Goal: Transaction & Acquisition: Obtain resource

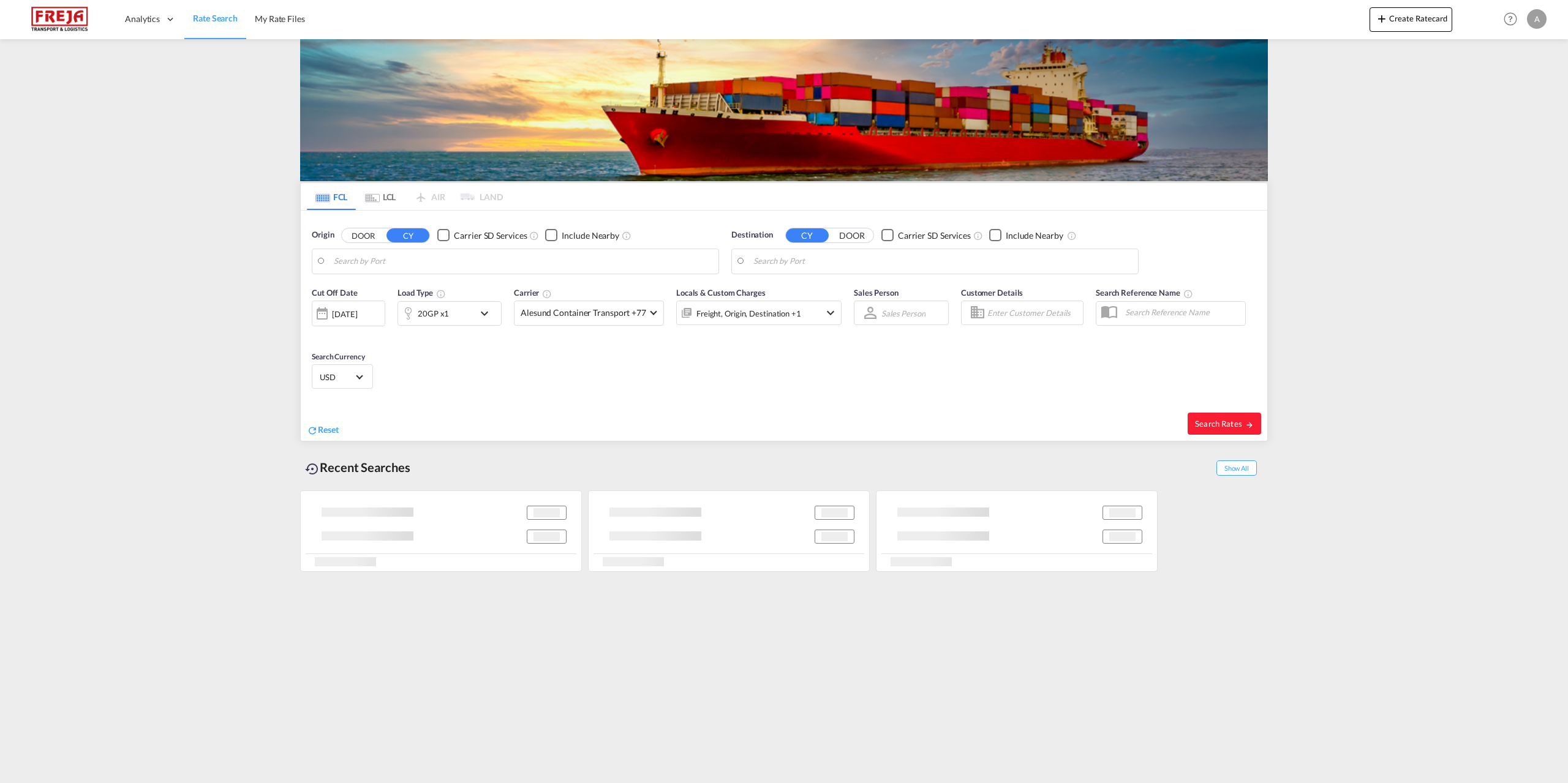
type input "[GEOGRAPHIC_DATA], [GEOGRAPHIC_DATA]"
type input "Willemstad, CWWIL"
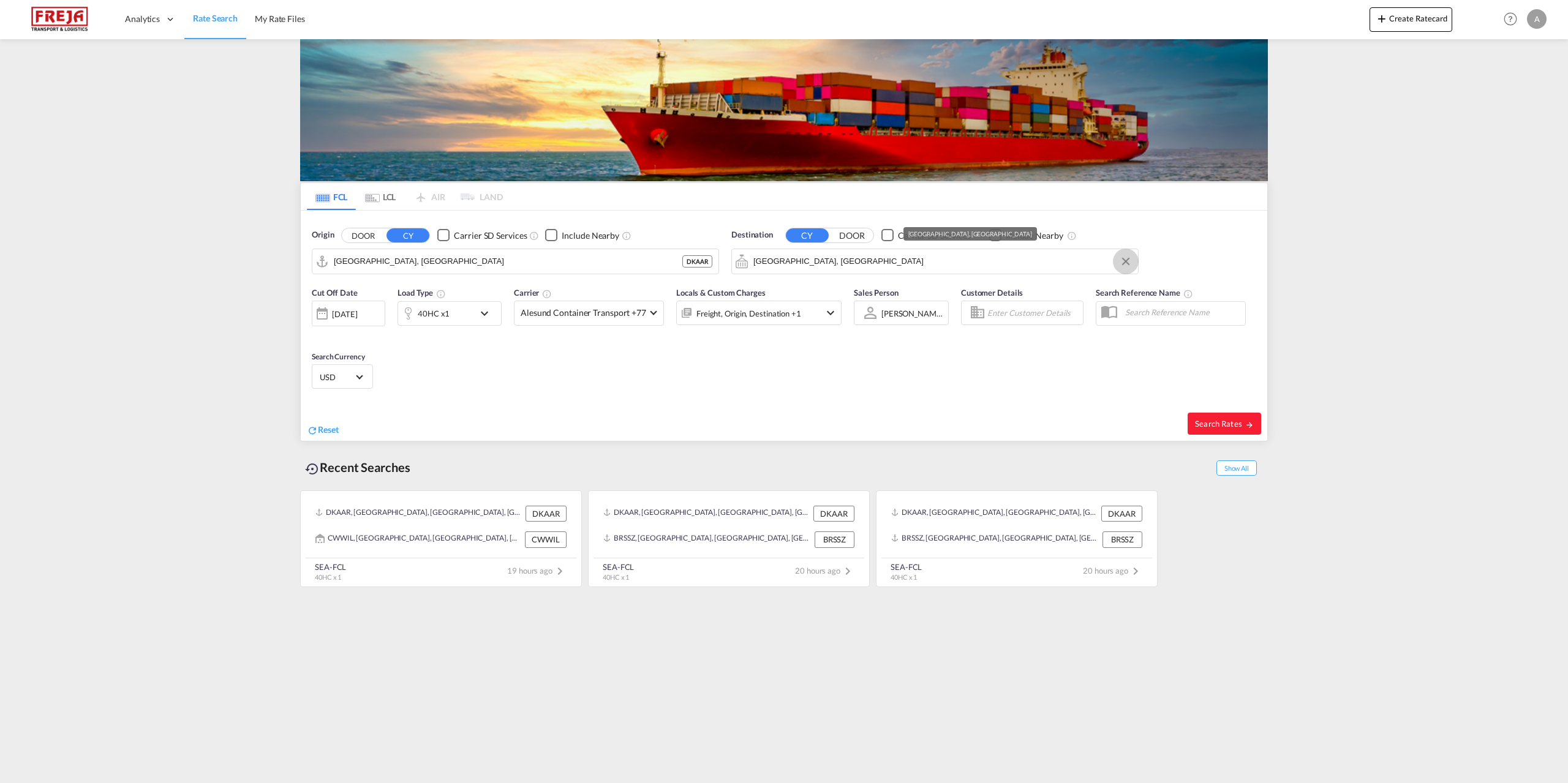
click at [1123, 261] on button "Clear Input" at bounding box center [1125, 262] width 18 height 18
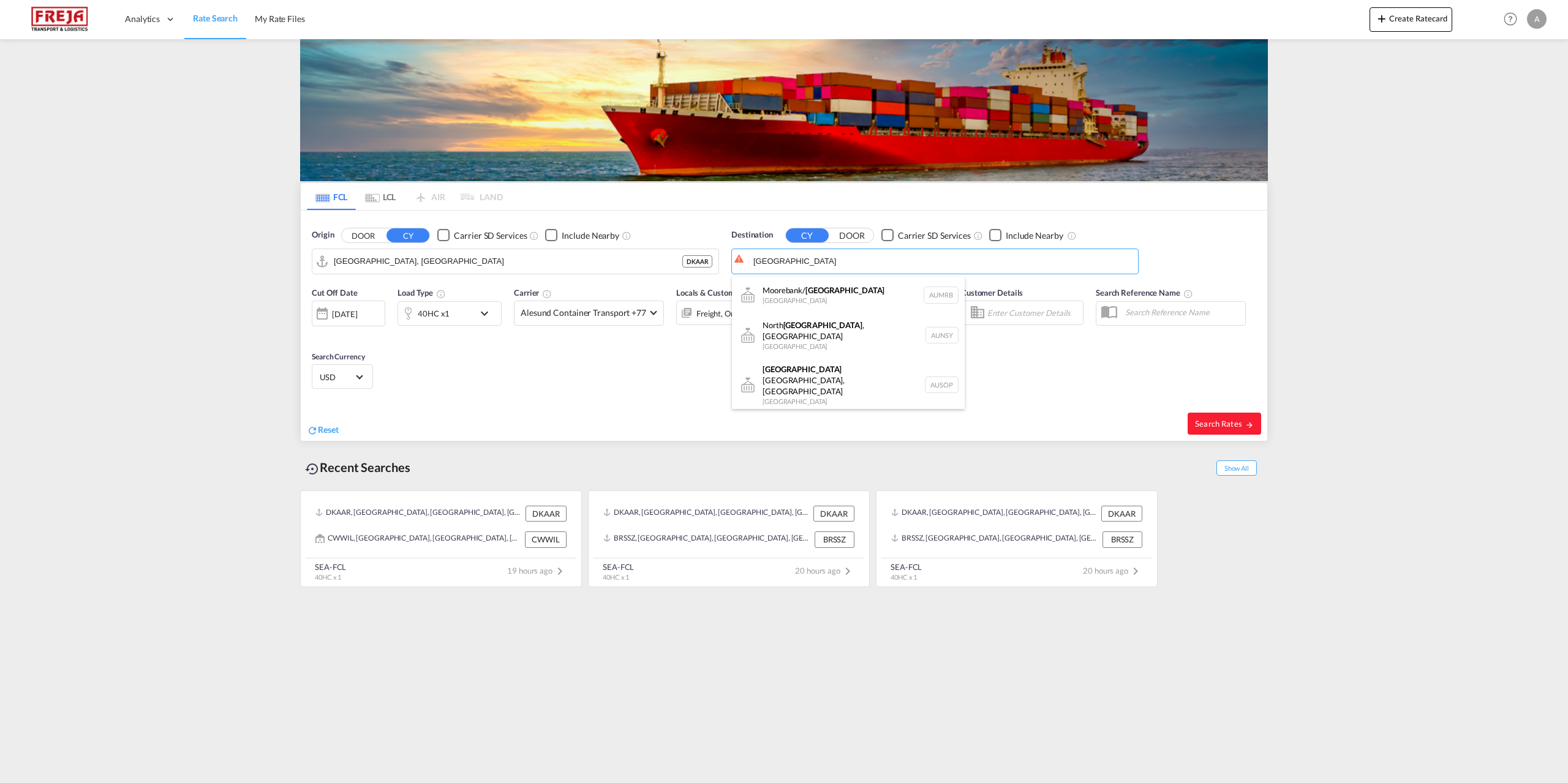
click at [810, 413] on div "Sydney Australia AUSYD" at bounding box center [848, 431] width 233 height 36
type input "[GEOGRAPHIC_DATA], AUSYD"
click at [1211, 422] on span "Search Rates" at bounding box center [1224, 424] width 59 height 10
type input "DKAAR to AUSYD / 30 Aug 2025"
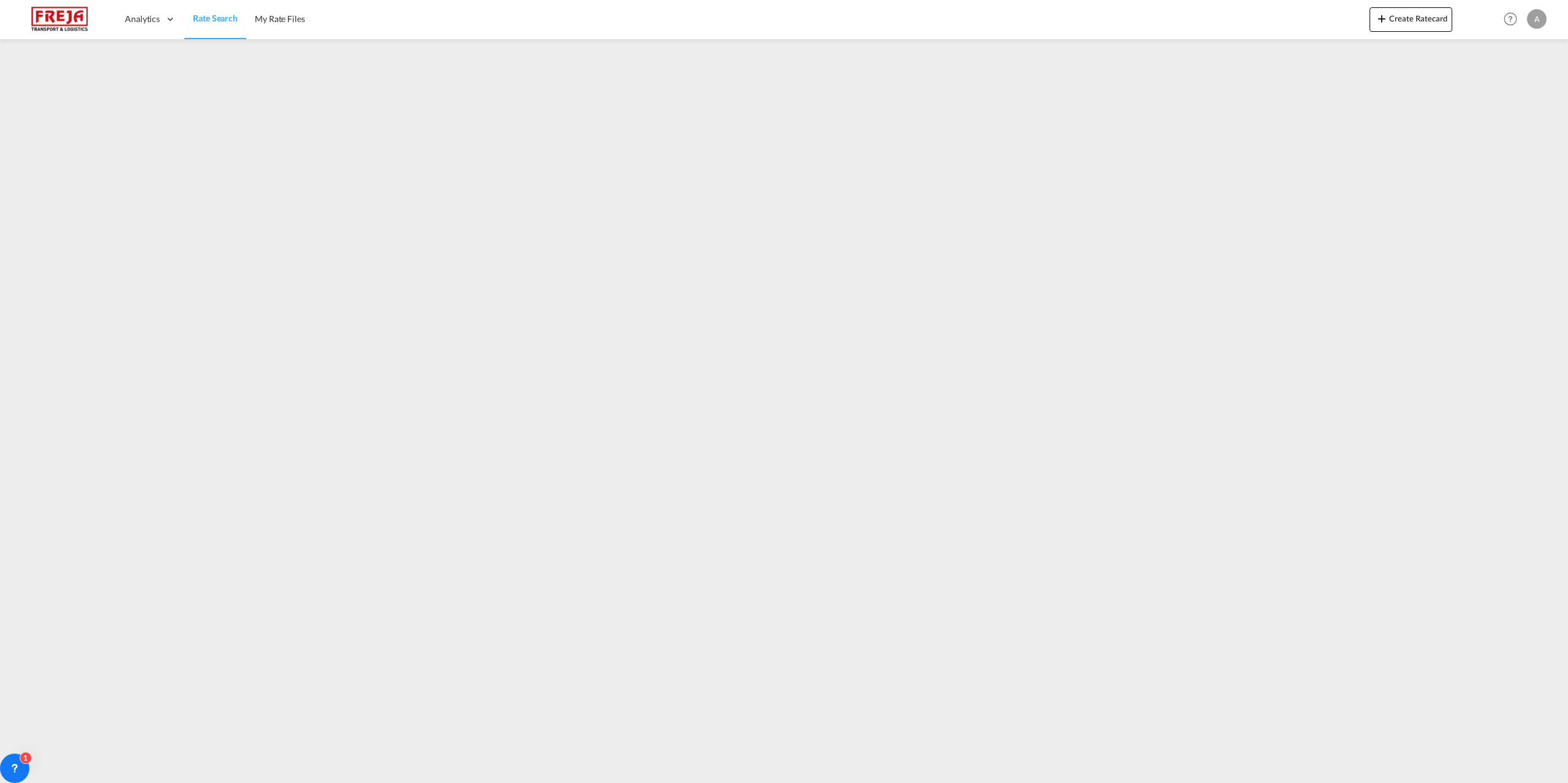
click at [66, 27] on img at bounding box center [59, 19] width 83 height 27
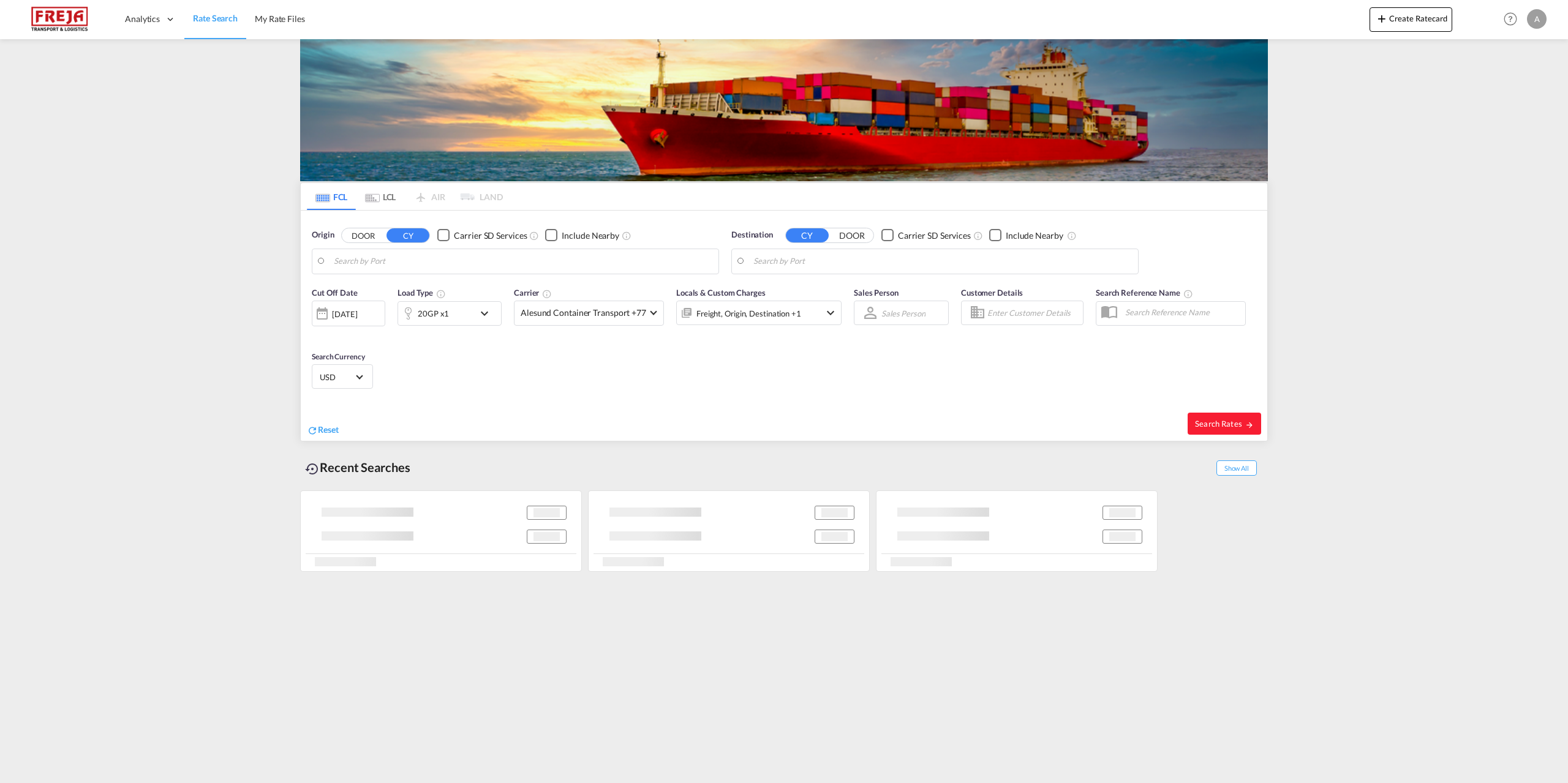
type input "[GEOGRAPHIC_DATA], [GEOGRAPHIC_DATA]"
type input "[GEOGRAPHIC_DATA], AUSYD"
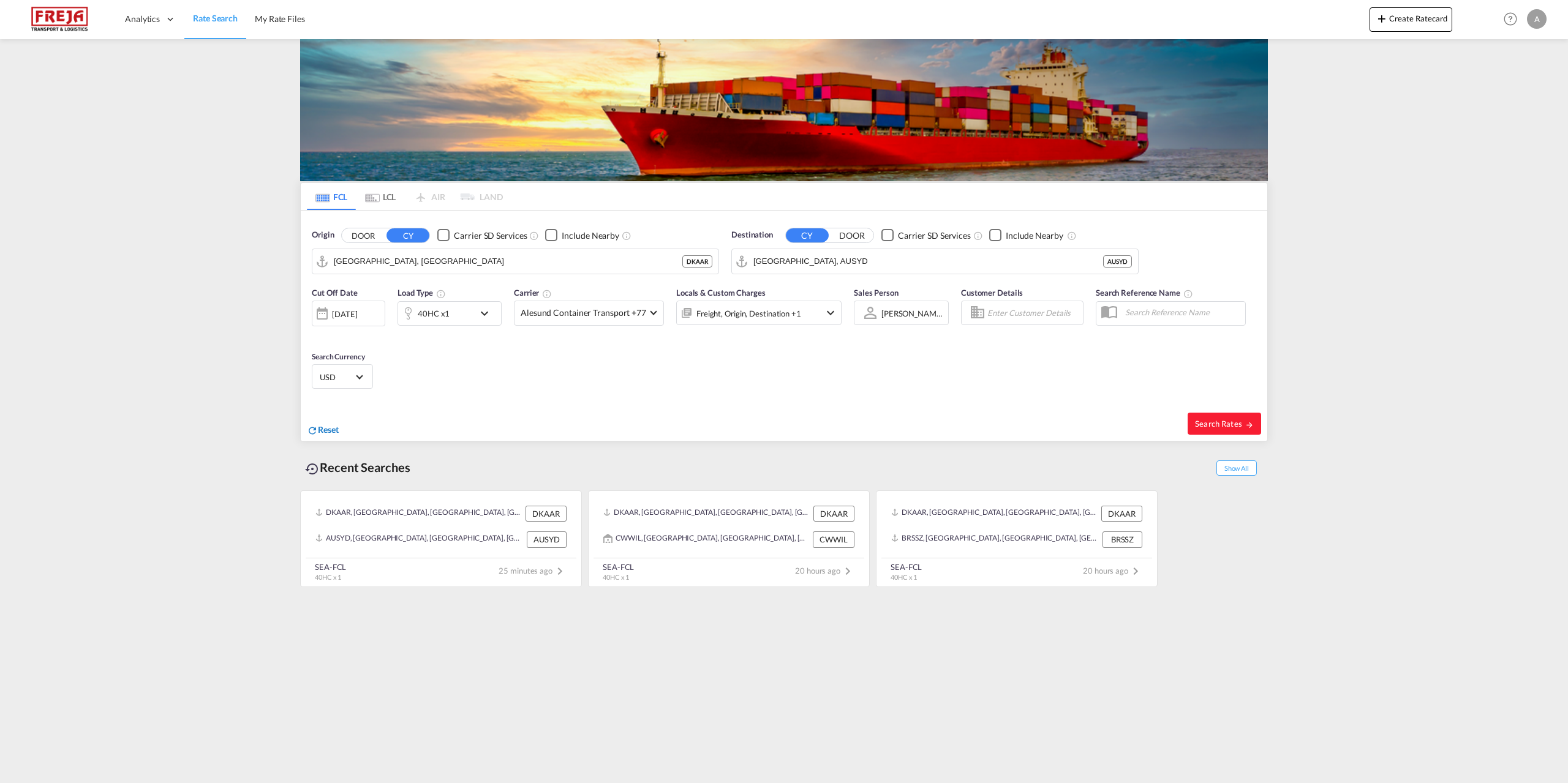
click at [328, 426] on span "Reset" at bounding box center [328, 430] width 21 height 10
click at [409, 264] on body "Analytics Reports Dashboard Rate Search My Rate Files Analytics" at bounding box center [784, 391] width 1568 height 783
click at [369, 292] on div "Fredericia [GEOGRAPHIC_DATA] DKFRC" at bounding box center [429, 295] width 233 height 36
type input "[GEOGRAPHIC_DATA], DKFRC"
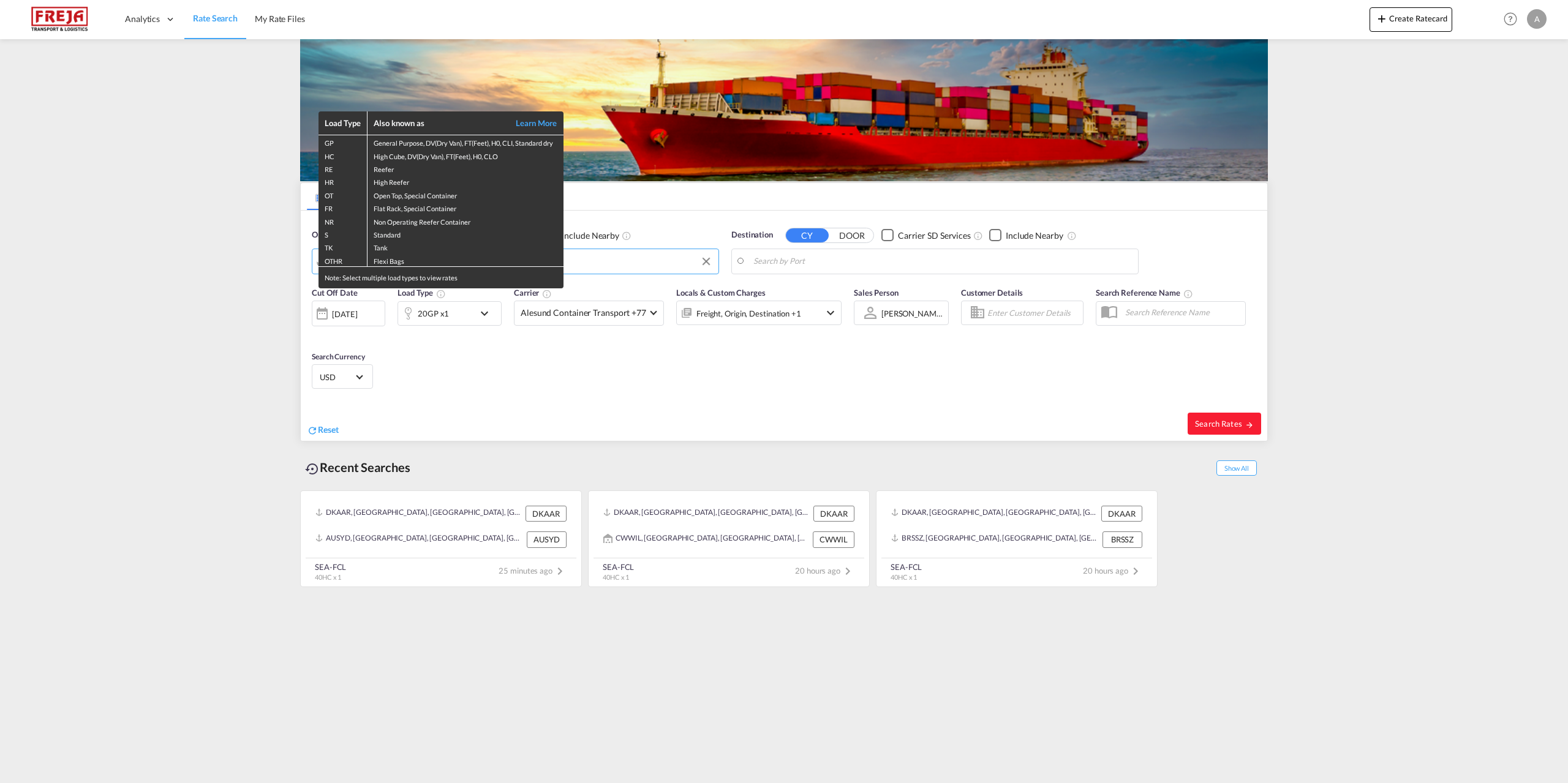
click at [984, 261] on div "Load Type Also known as Learn More GP General Purpose, DV(Dry Van), FT(Feet), H…" at bounding box center [784, 391] width 1568 height 783
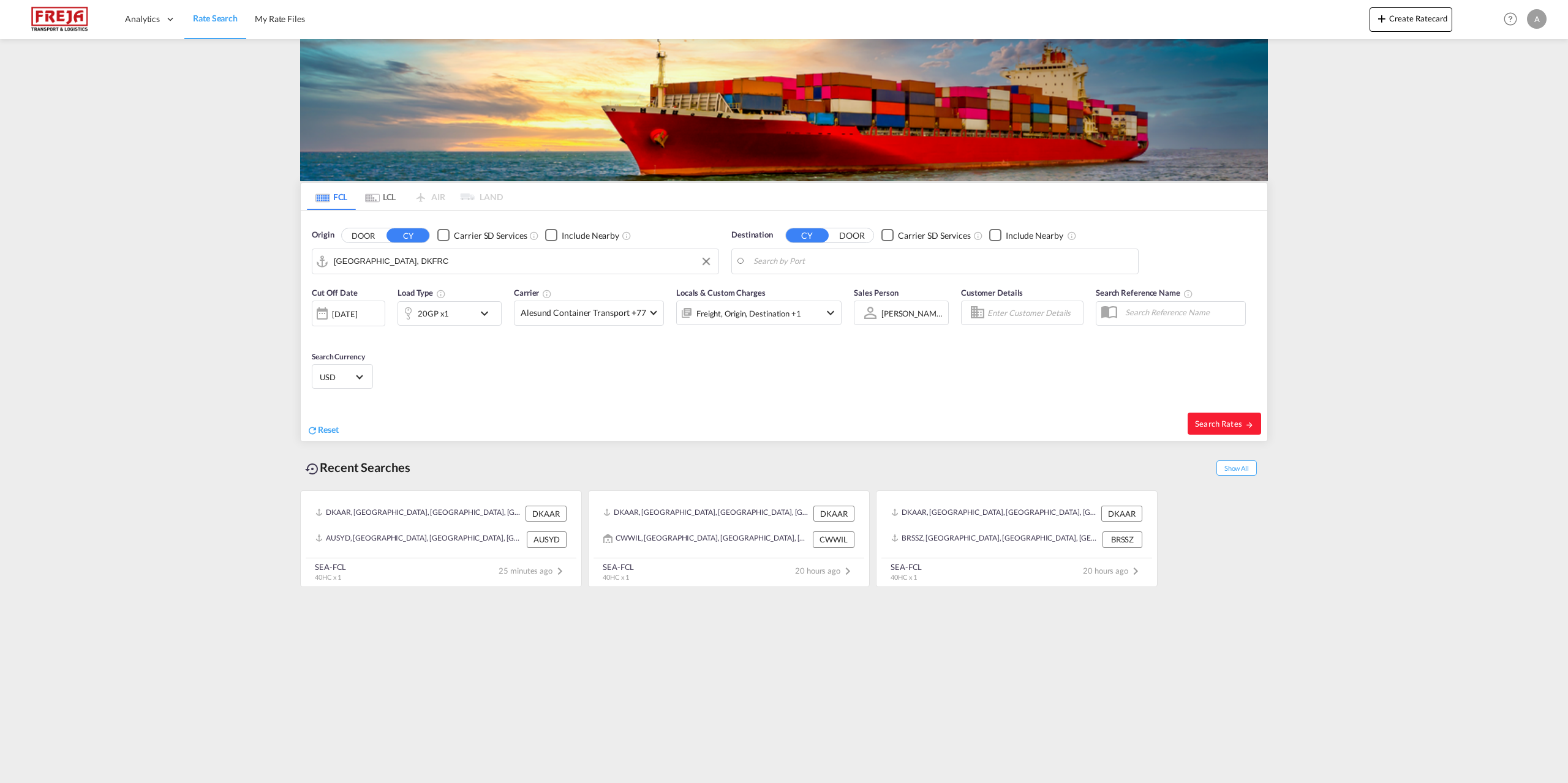
click at [980, 260] on body "Analytics Reports Dashboard Rate Search My Rate Files Analytics" at bounding box center [784, 391] width 1568 height 783
paste input "PARANAGUA"
click at [824, 297] on div "Paranagua [GEOGRAPHIC_DATA] BRPNG" at bounding box center [848, 295] width 233 height 36
type input "Paranagua, BRPNG"
click at [357, 320] on div "[DATE]" at bounding box center [344, 314] width 25 height 11
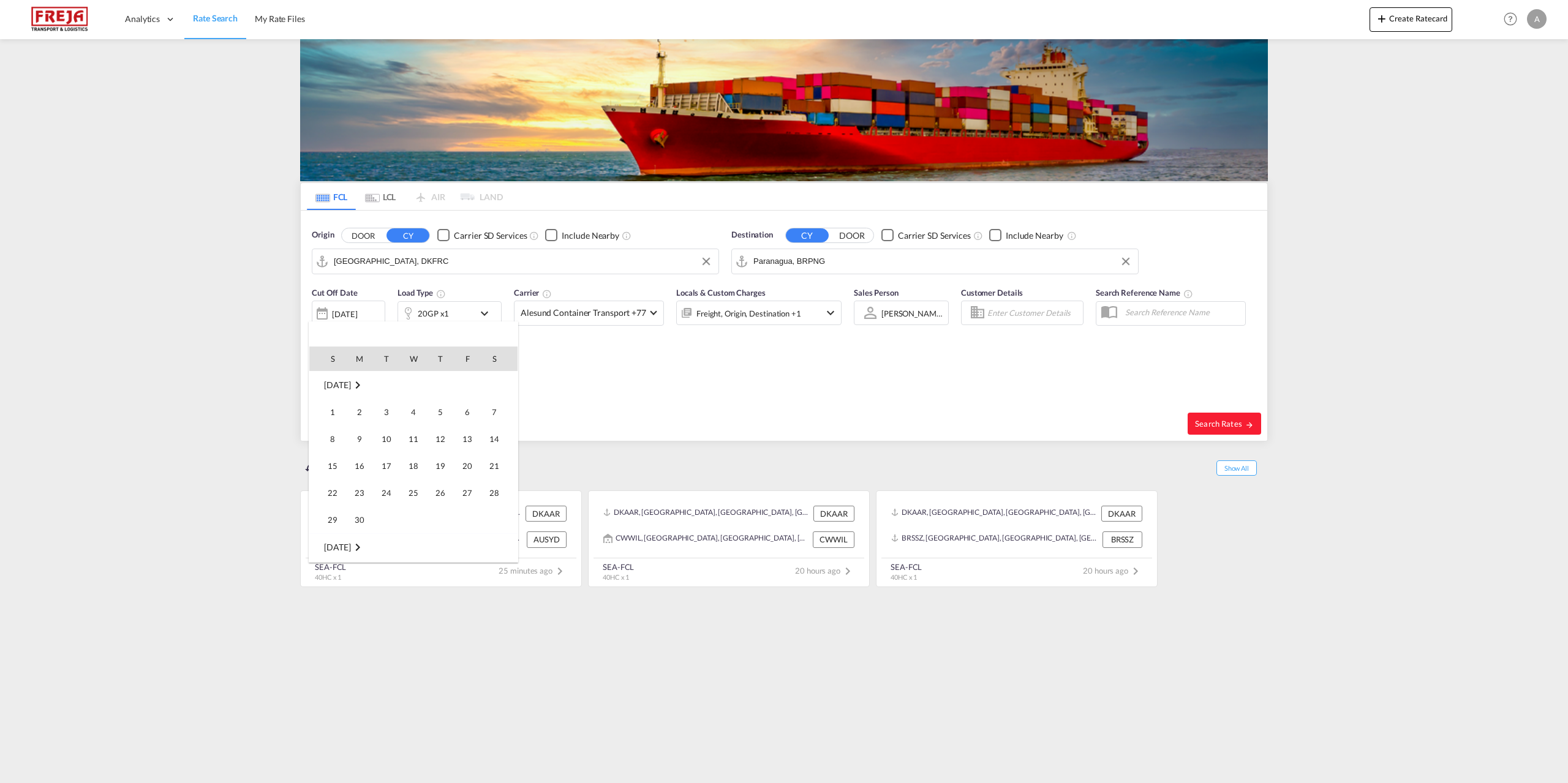
scroll to position [325, 0]
click at [350, 543] on span "[DATE]" at bounding box center [337, 547] width 26 height 10
click at [409, 380] on span "Sep" at bounding box center [413, 388] width 25 height 25
click at [360, 411] on span "1" at bounding box center [359, 412] width 25 height 25
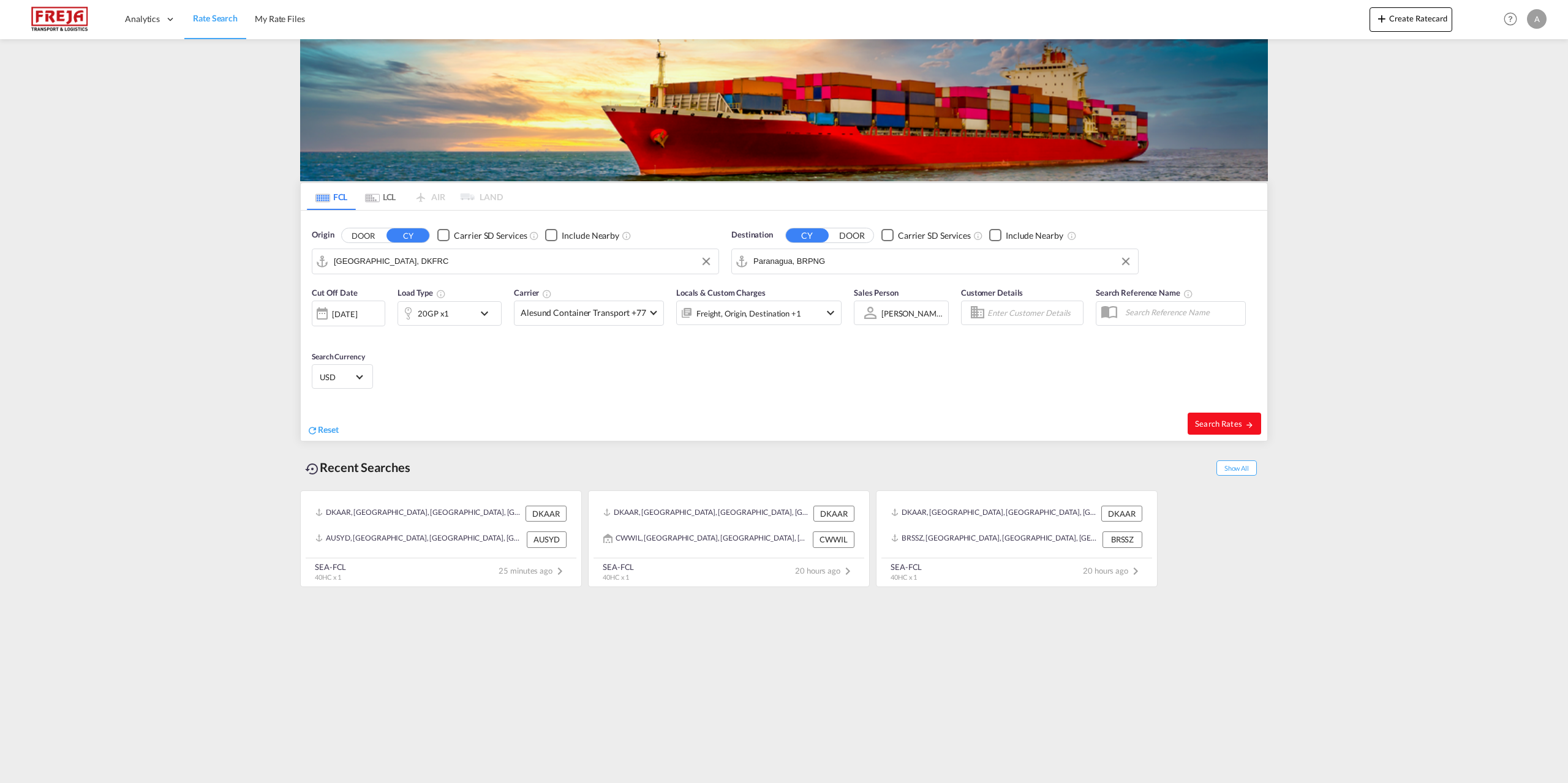
click at [1212, 420] on span "Search Rates" at bounding box center [1224, 424] width 59 height 10
type input "DKFRC to BRPNG / [DATE]"
